Goal: Information Seeking & Learning: Learn about a topic

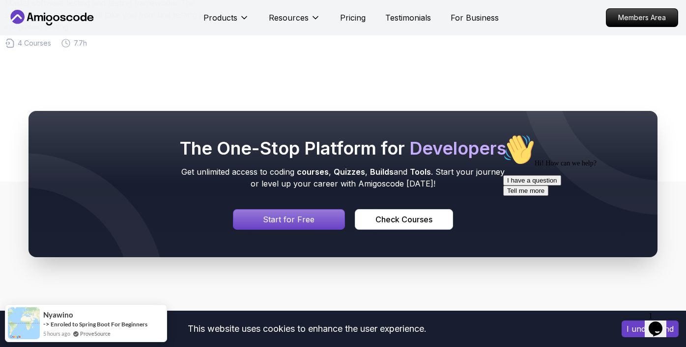
scroll to position [460, 0]
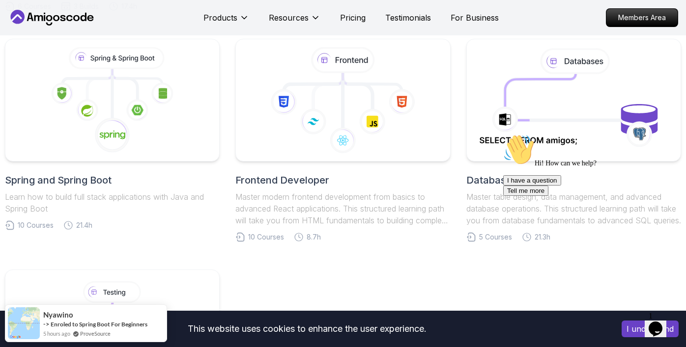
click at [469, 104] on body "This website uses cookies to enhance the user experience. I understand Products…" at bounding box center [343, 270] width 686 height 1460
click at [160, 106] on icon at bounding box center [112, 101] width 208 height 112
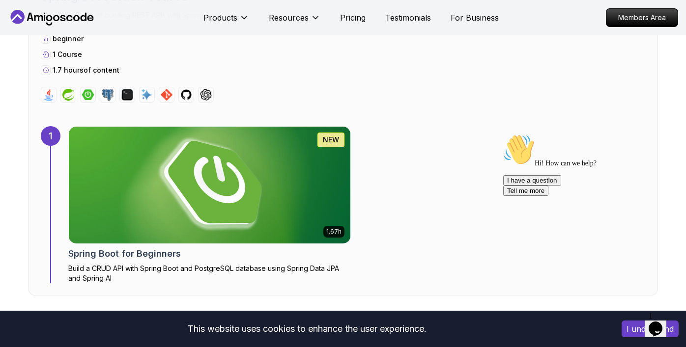
scroll to position [594, 0]
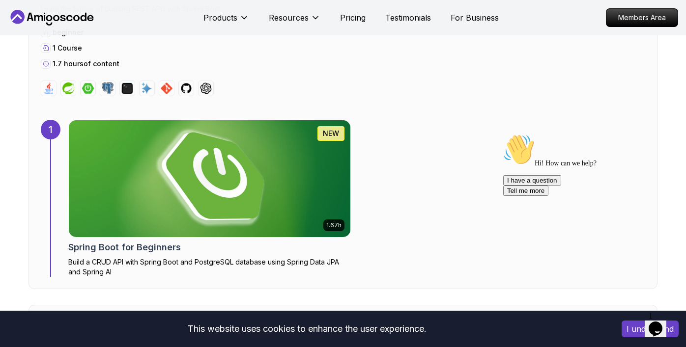
click at [123, 175] on img at bounding box center [210, 178] width 296 height 123
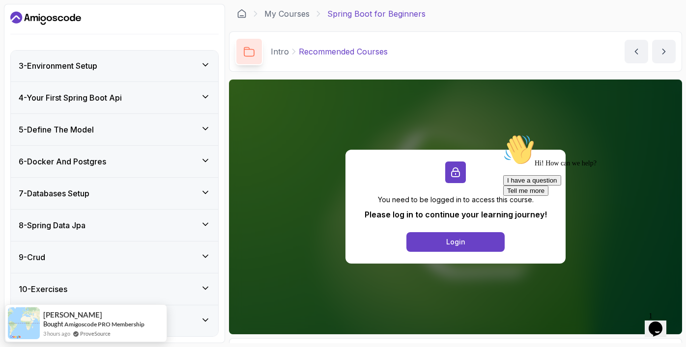
scroll to position [179, 0]
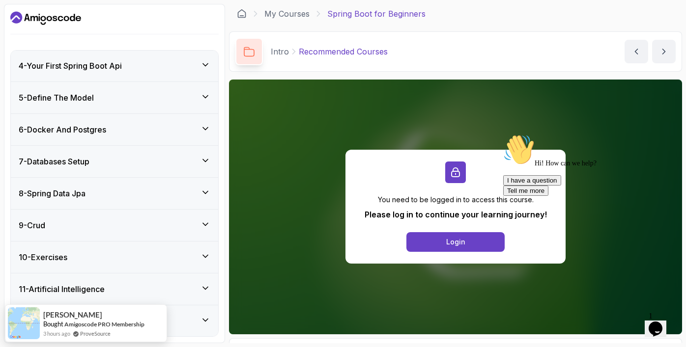
click at [93, 169] on div "7 - Databases Setup" at bounding box center [114, 161] width 207 height 31
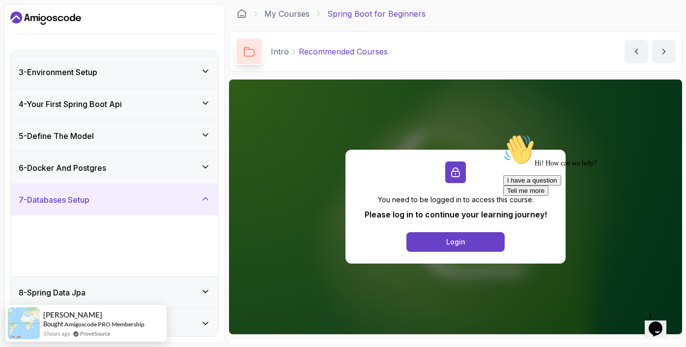
scroll to position [96, 0]
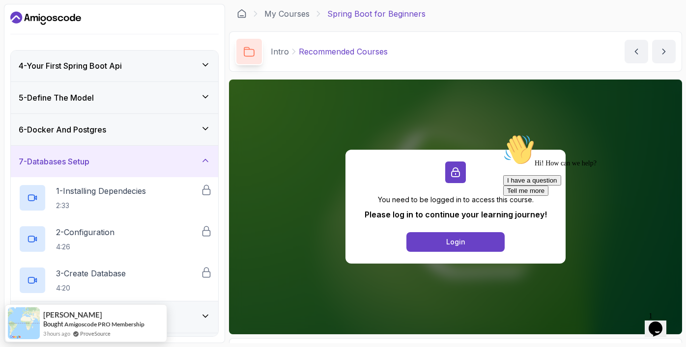
click at [106, 134] on h3 "6 - Docker And Postgres" at bounding box center [62, 130] width 87 height 12
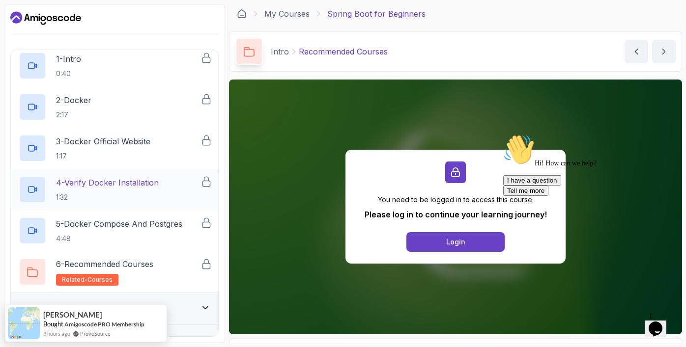
scroll to position [200, 0]
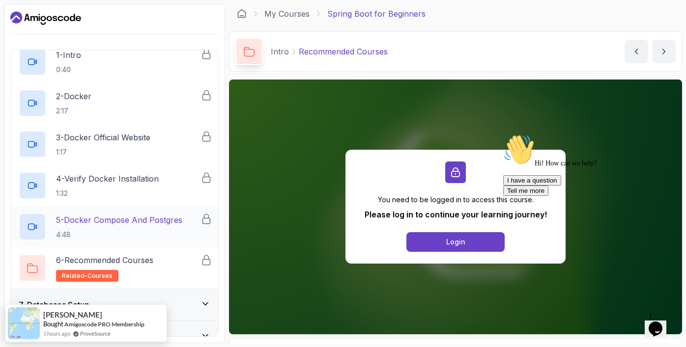
click at [132, 220] on p "5 - Docker Compose And Postgres" at bounding box center [119, 220] width 126 height 12
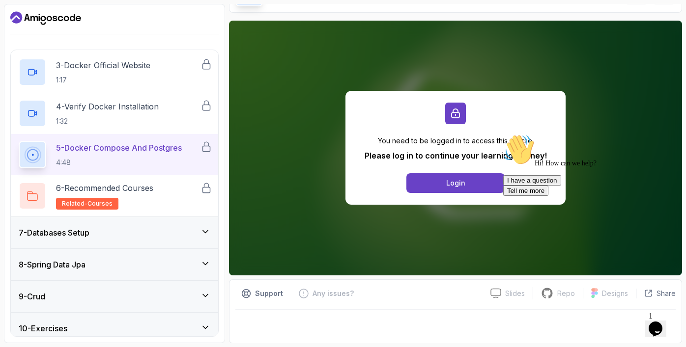
scroll to position [273, 0]
click at [130, 237] on div "7 - Databases Setup" at bounding box center [115, 233] width 192 height 12
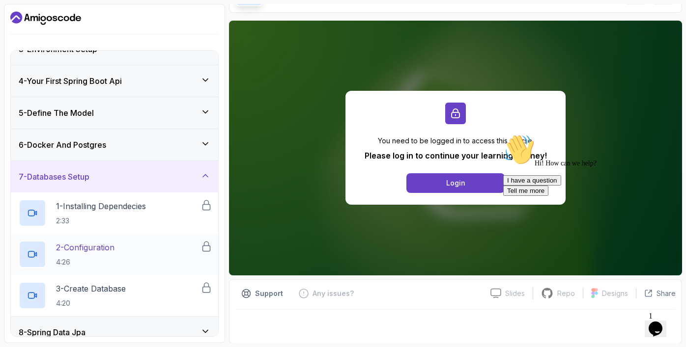
scroll to position [62, 0]
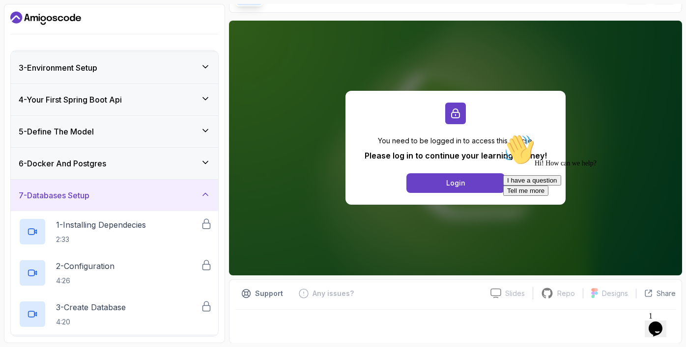
click at [106, 165] on h3 "6 - Docker And Postgres" at bounding box center [62, 164] width 87 height 12
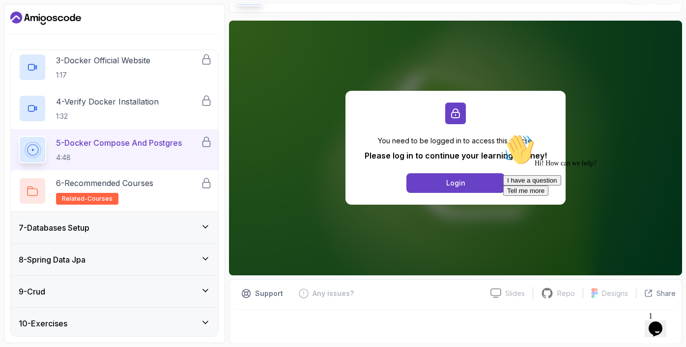
scroll to position [0, 0]
